Goal: Task Accomplishment & Management: Complete application form

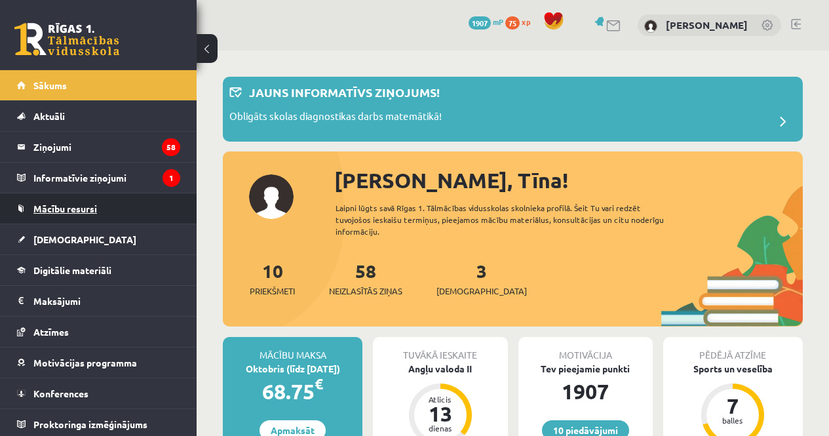
scroll to position [850, 0]
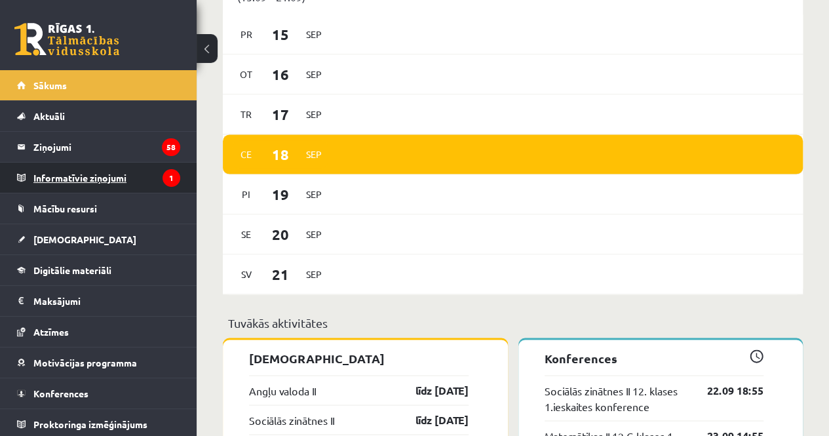
click at [135, 180] on legend "Informatīvie ziņojumi 1" at bounding box center [106, 178] width 147 height 30
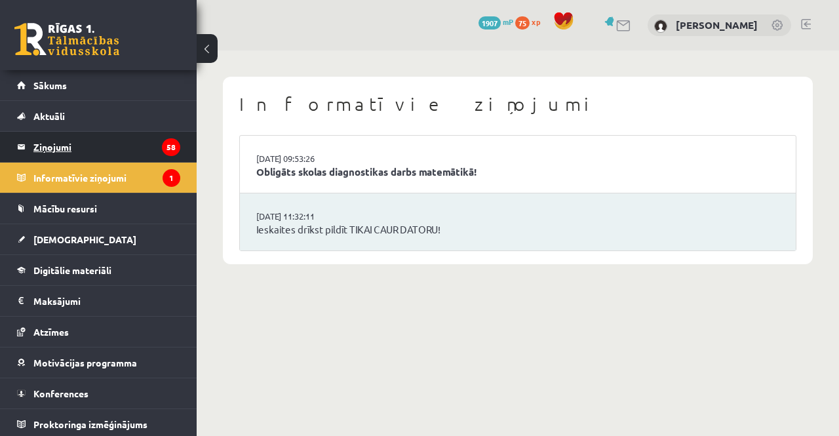
click at [97, 141] on legend "Ziņojumi 58" at bounding box center [106, 147] width 147 height 30
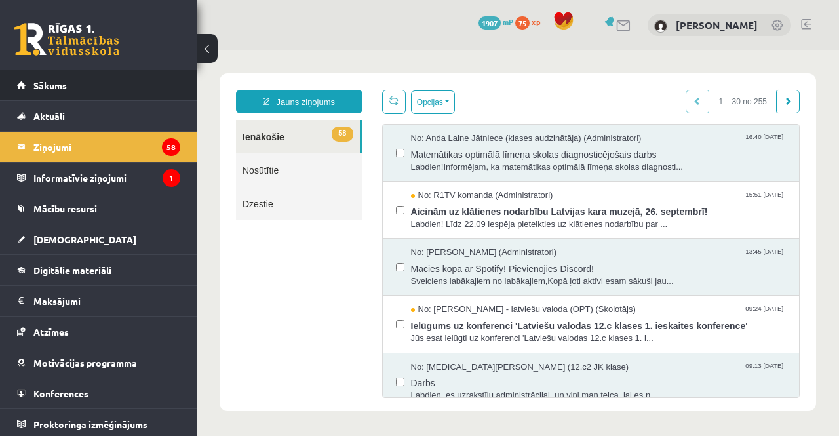
click at [51, 71] on link "Sākums" at bounding box center [98, 85] width 163 height 30
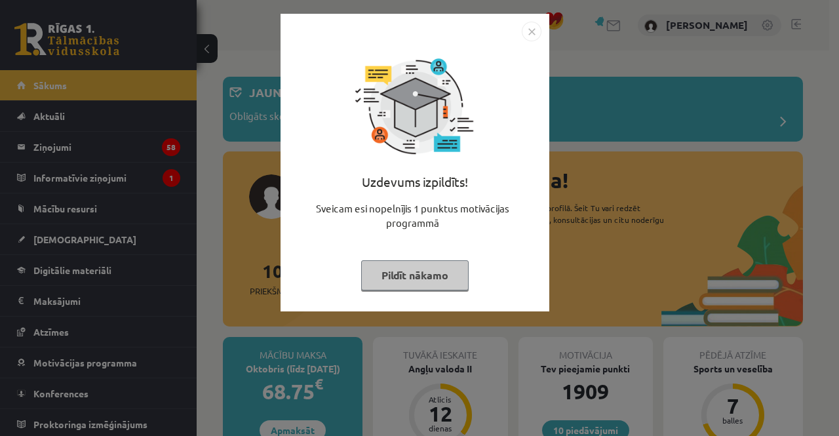
click at [432, 288] on button "Pildīt nākamo" at bounding box center [415, 275] width 108 height 30
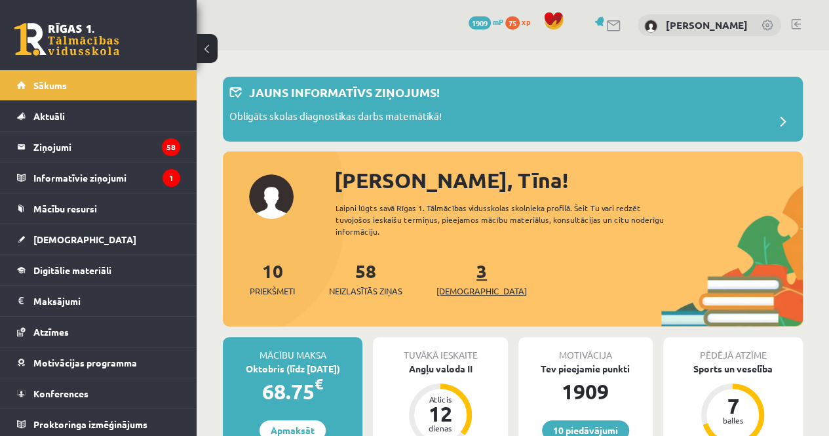
click at [464, 275] on link "3 Ieskaites" at bounding box center [482, 278] width 90 height 39
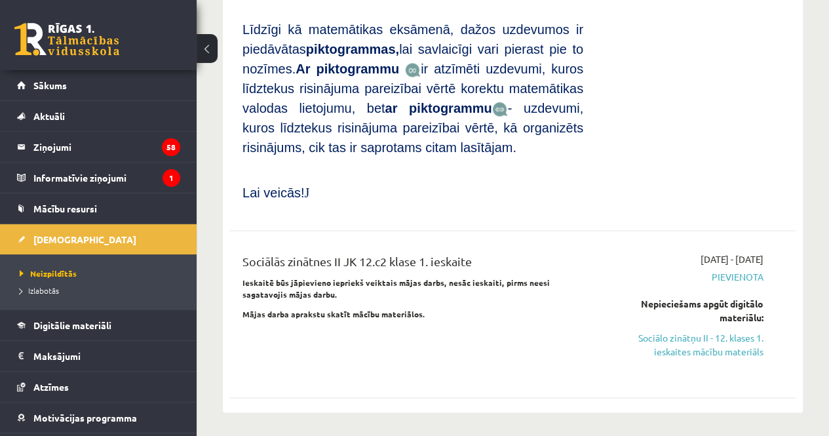
scroll to position [1040, 0]
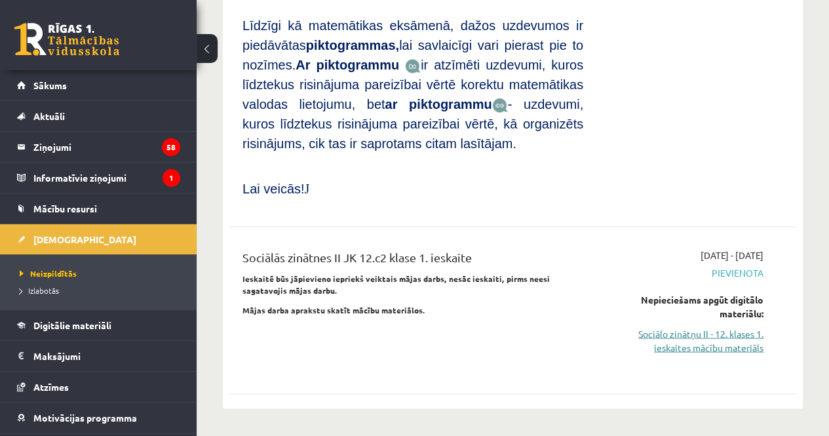
click at [711, 326] on link "Sociālo zinātņu II - 12. klases 1. ieskaites mācību materiāls" at bounding box center [683, 340] width 161 height 28
click at [663, 326] on link "Sociālo zinātņu II - 12. klases 1. ieskaites mācību materiāls" at bounding box center [683, 340] width 161 height 28
click at [701, 326] on link "Sociālo zinātņu II - 12. klases 1. ieskaites mācību materiāls" at bounding box center [683, 340] width 161 height 28
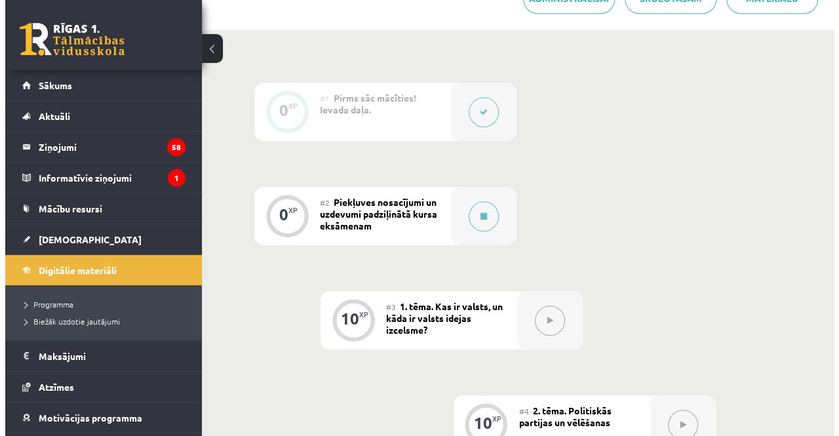
scroll to position [301, 0]
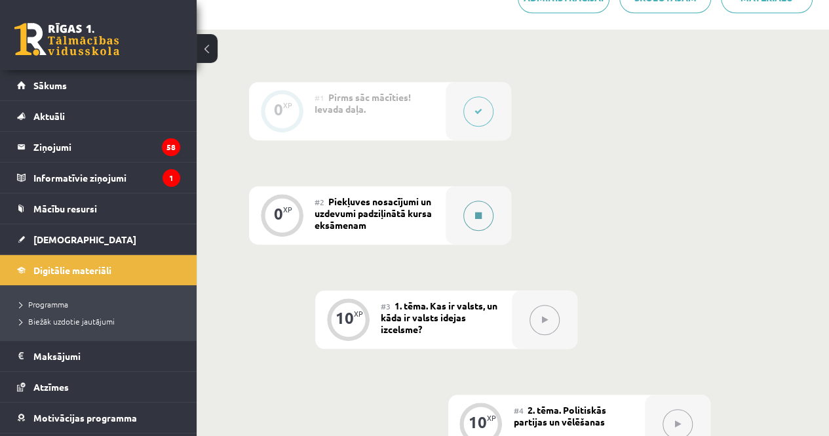
click at [482, 213] on button at bounding box center [478, 216] width 30 height 30
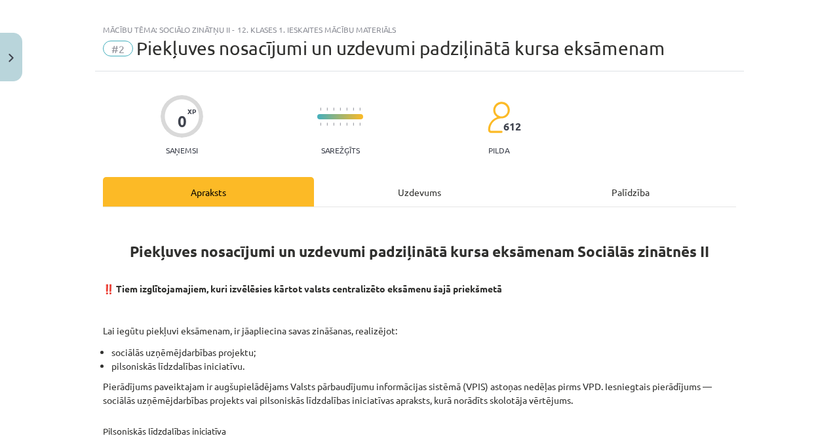
scroll to position [0, 0]
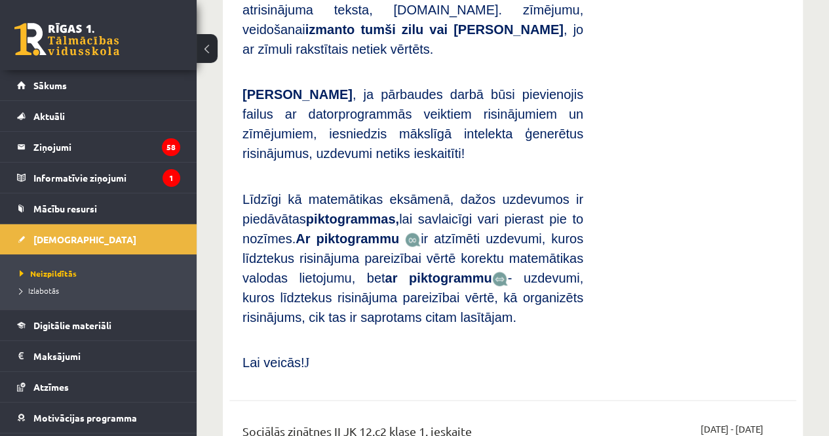
scroll to position [878, 0]
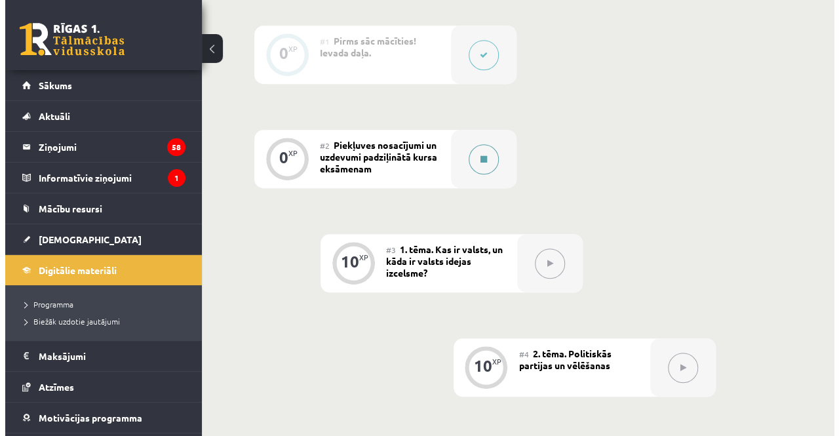
scroll to position [358, 0]
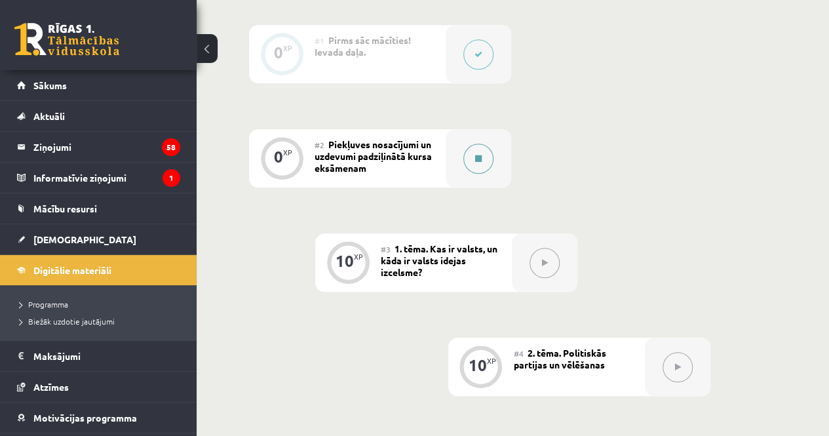
click at [468, 157] on button at bounding box center [478, 159] width 30 height 30
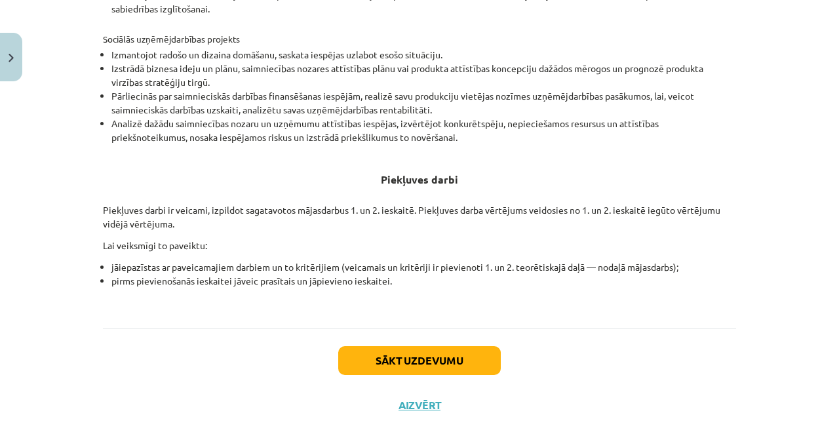
scroll to position [503, 0]
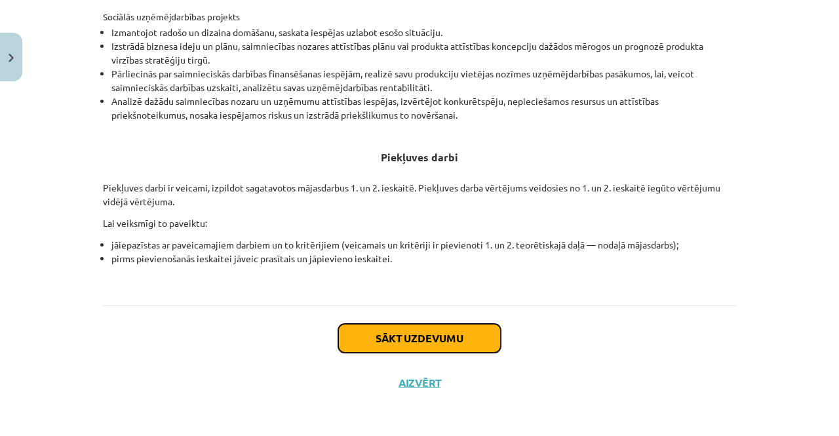
click at [404, 332] on button "Sākt uzdevumu" at bounding box center [419, 338] width 163 height 29
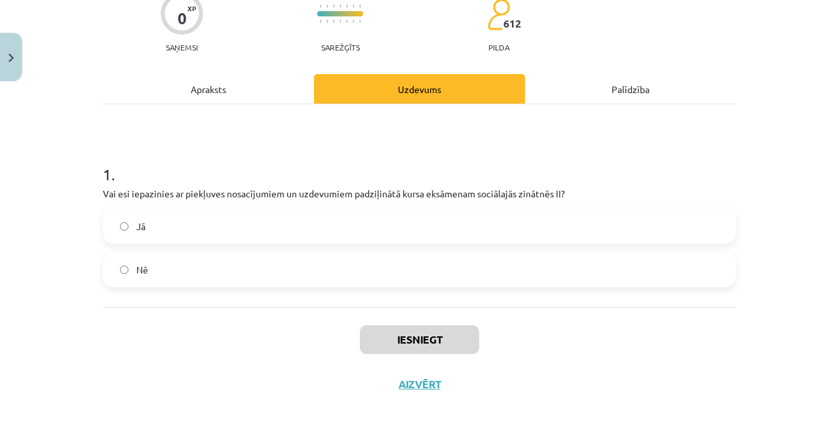
scroll to position [121, 0]
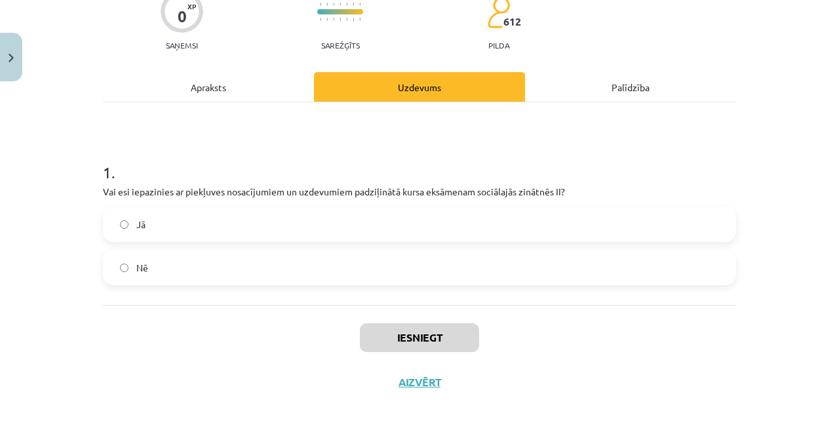
click at [371, 227] on label "Jā" at bounding box center [419, 224] width 631 height 33
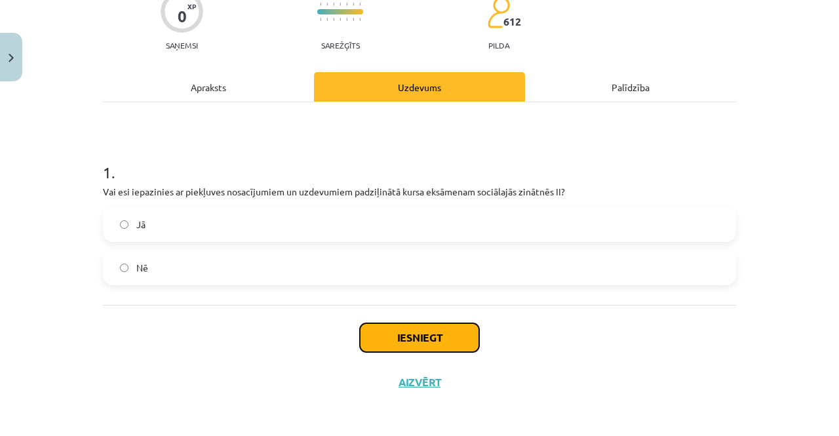
click at [382, 325] on button "Iesniegt" at bounding box center [419, 337] width 119 height 29
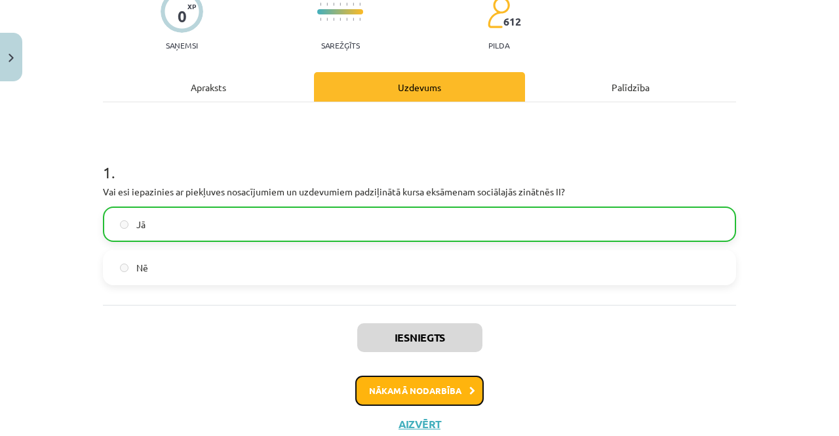
click at [401, 389] on button "Nākamā nodarbība" at bounding box center [419, 391] width 128 height 30
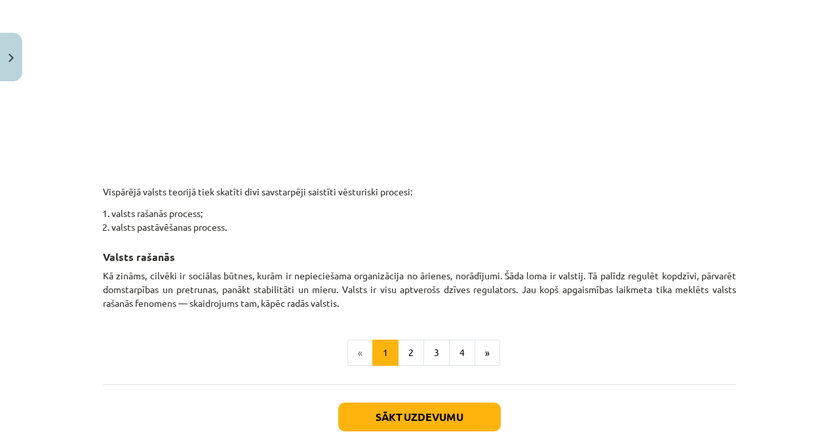
scroll to position [778, 0]
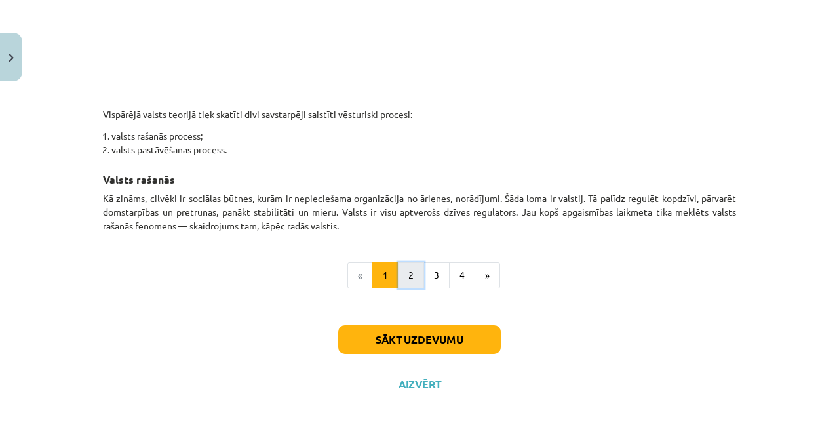
click at [412, 266] on button "2" at bounding box center [411, 275] width 26 height 26
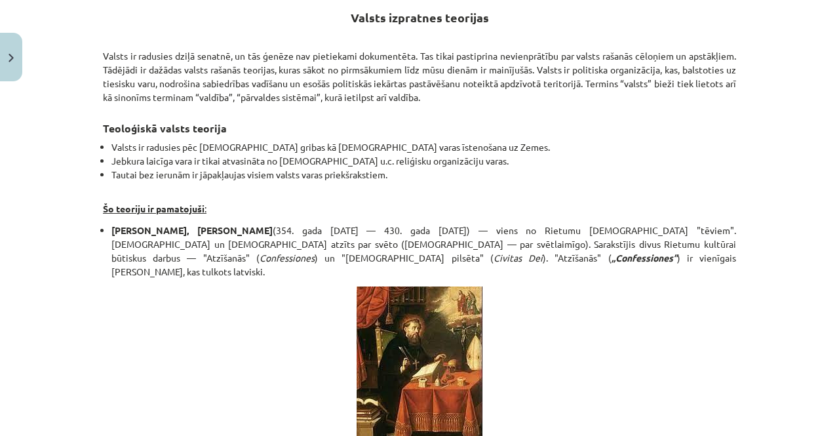
scroll to position [0, 0]
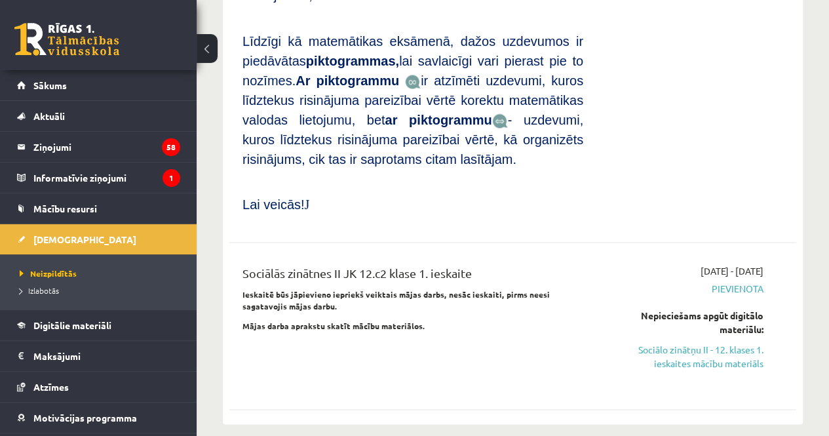
scroll to position [1026, 0]
